Goal: Task Accomplishment & Management: Use online tool/utility

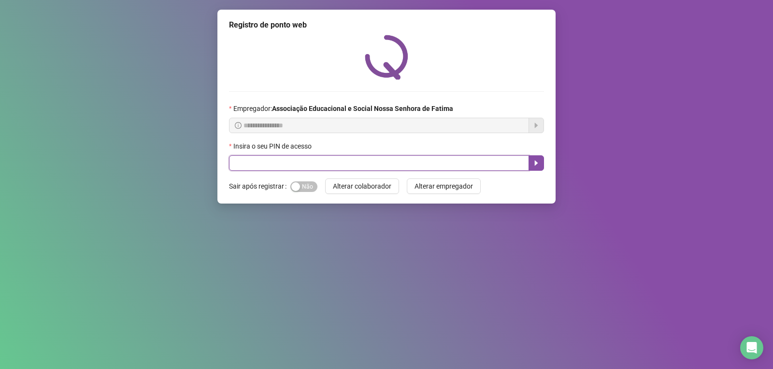
click at [271, 159] on input "text" at bounding box center [379, 163] width 300 height 15
type input "***"
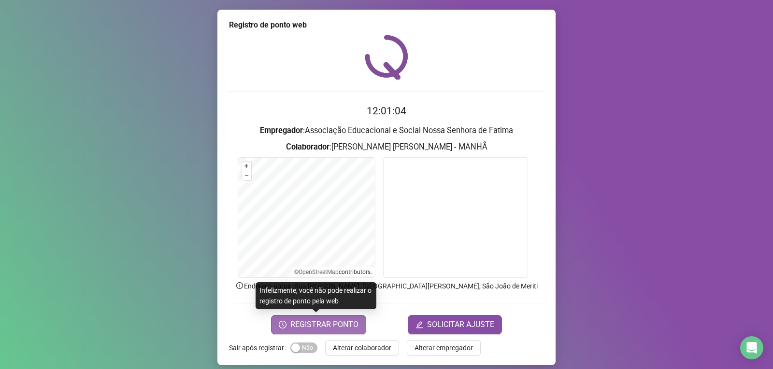
click at [337, 326] on span "REGISTRAR PONTO" at bounding box center [324, 325] width 68 height 12
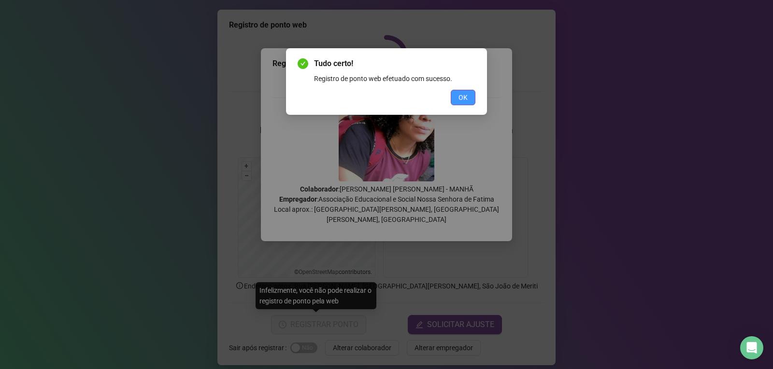
click at [464, 97] on span "OK" at bounding box center [462, 97] width 9 height 11
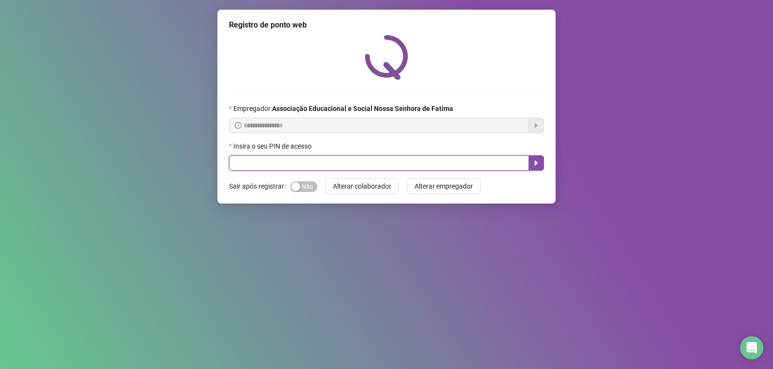
click at [267, 159] on input "text" at bounding box center [379, 163] width 300 height 15
type input "****"
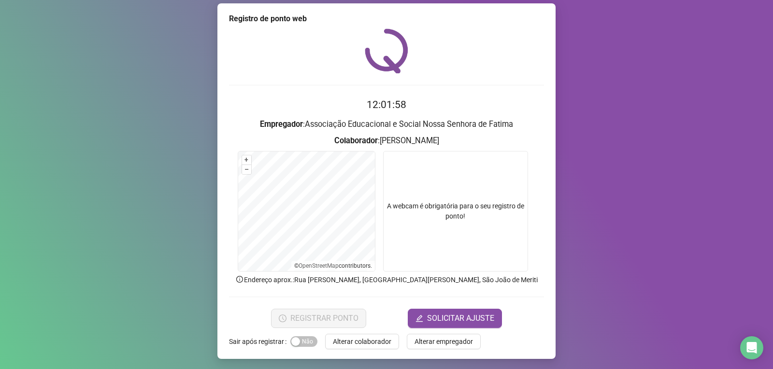
scroll to position [8, 0]
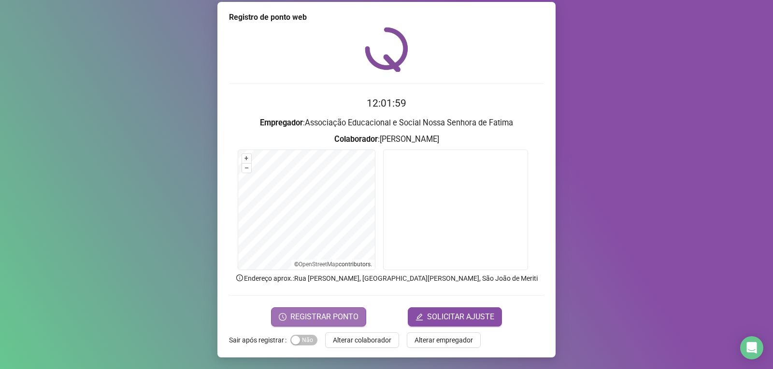
click at [339, 315] on span "REGISTRAR PONTO" at bounding box center [324, 318] width 68 height 12
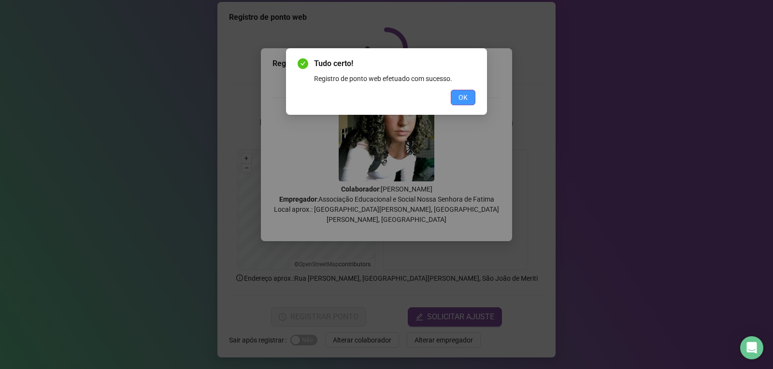
click at [460, 104] on button "OK" at bounding box center [463, 97] width 25 height 15
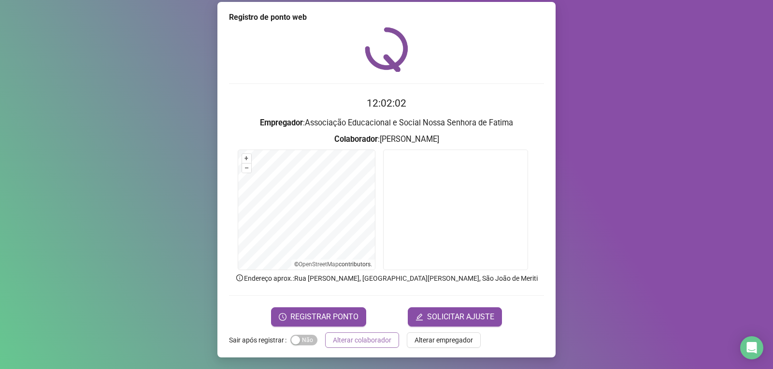
click at [365, 340] on span "Alterar colaborador" at bounding box center [362, 340] width 58 height 11
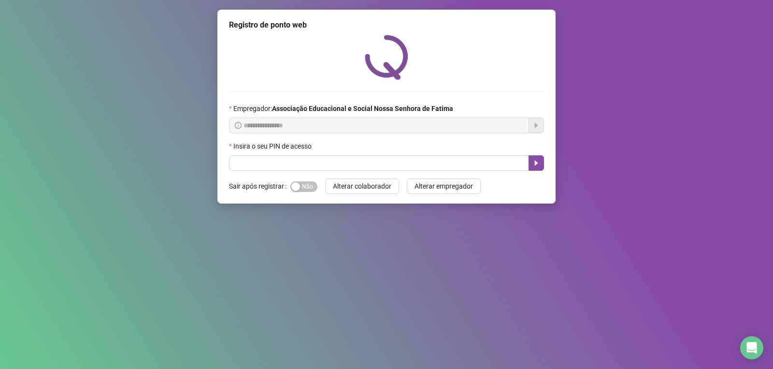
scroll to position [0, 0]
